Goal: Task Accomplishment & Management: Manage account settings

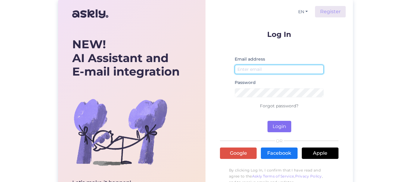
type input "[EMAIL_ADDRESS][DOMAIN_NAME]"
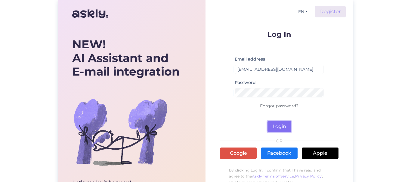
click at [278, 126] on button "Login" at bounding box center [279, 126] width 24 height 11
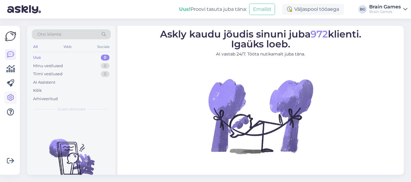
click at [8, 95] on icon at bounding box center [10, 97] width 7 height 7
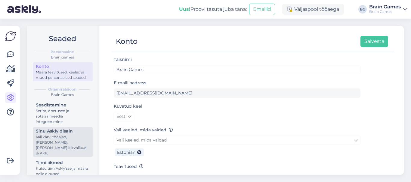
click at [46, 135] on div "Sinu Askly disain" at bounding box center [63, 131] width 54 height 6
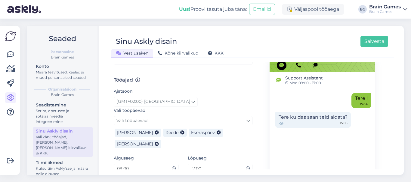
scroll to position [330, 0]
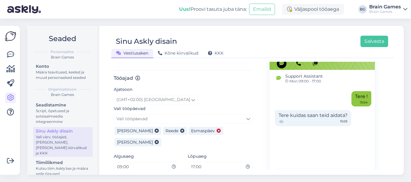
click at [216, 130] on icon at bounding box center [218, 131] width 4 height 4
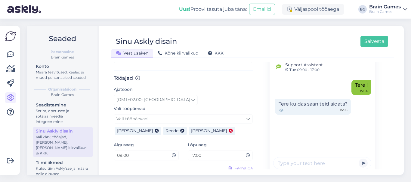
click at [228, 130] on icon at bounding box center [230, 131] width 4 height 4
click at [371, 39] on button "Salvesta" at bounding box center [374, 41] width 28 height 11
